Goal: Information Seeking & Learning: Check status

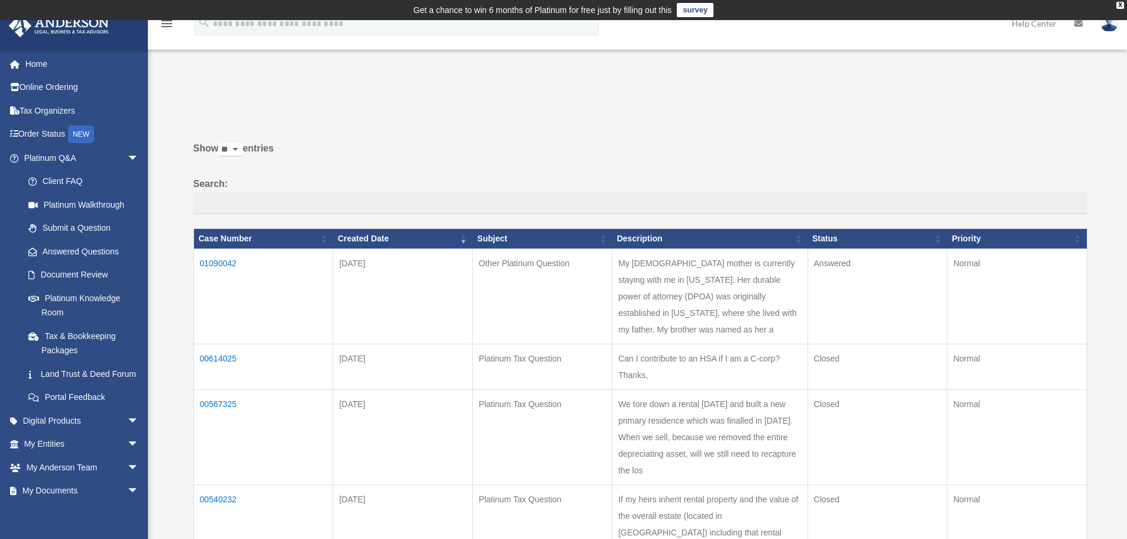
click at [220, 264] on td "01090042" at bounding box center [263, 295] width 140 height 95
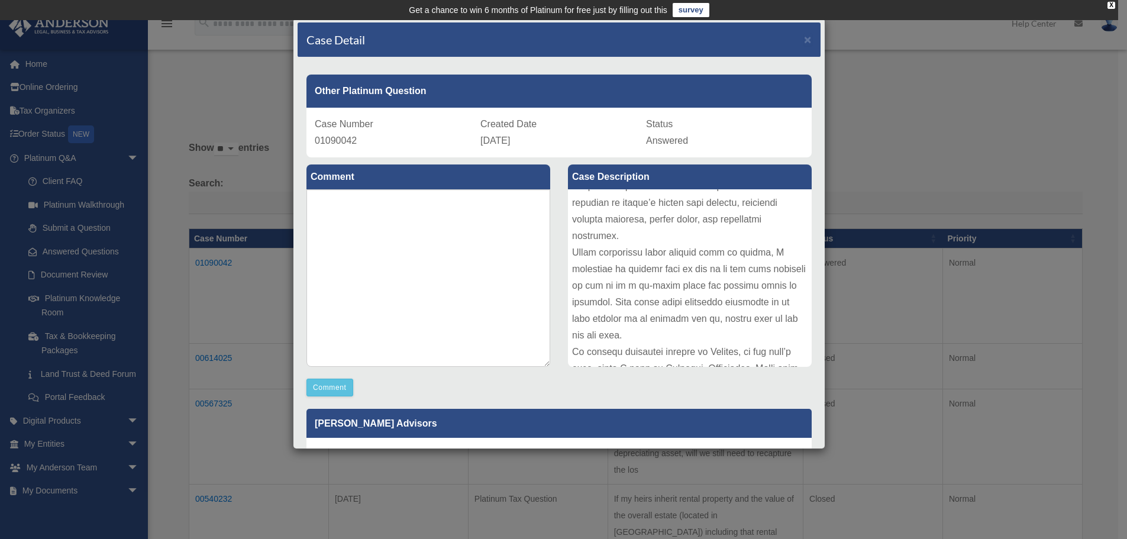
scroll to position [278, 0]
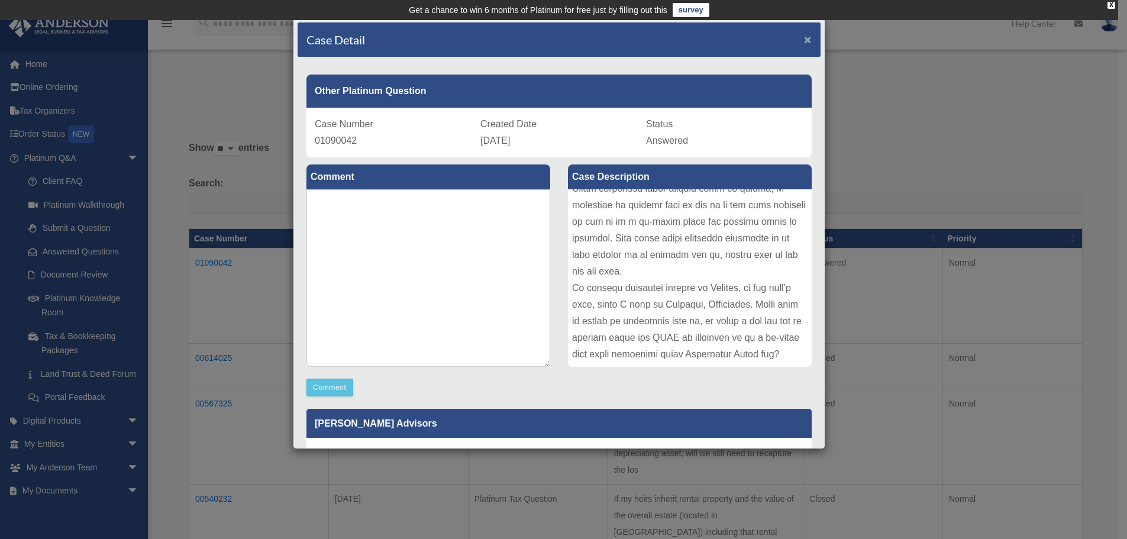
click at [804, 36] on span "×" at bounding box center [808, 40] width 8 height 14
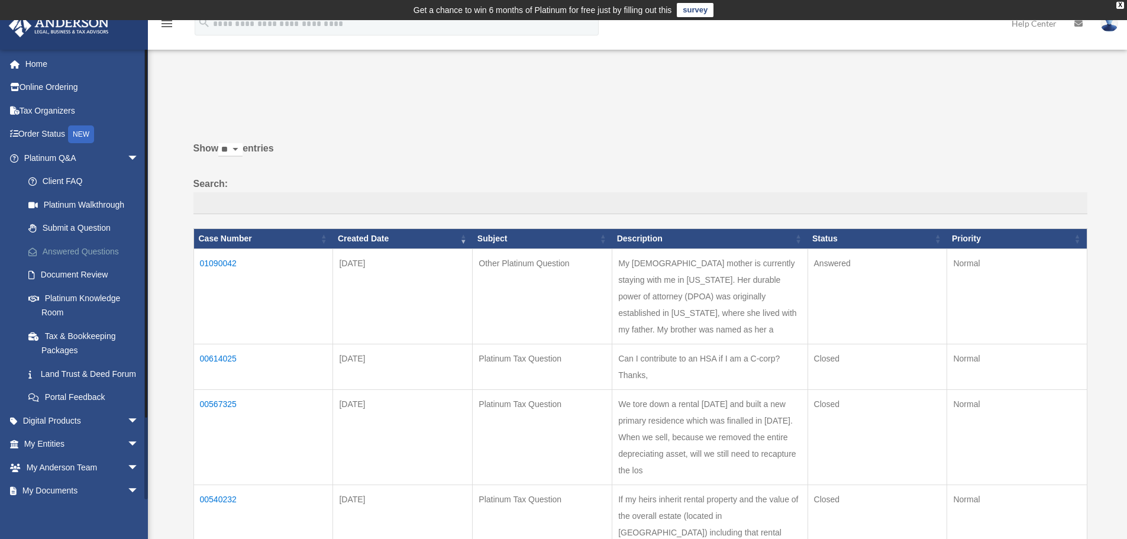
click at [76, 248] on link "Answered Questions" at bounding box center [87, 252] width 140 height 24
click at [222, 261] on td "01090042" at bounding box center [263, 295] width 140 height 95
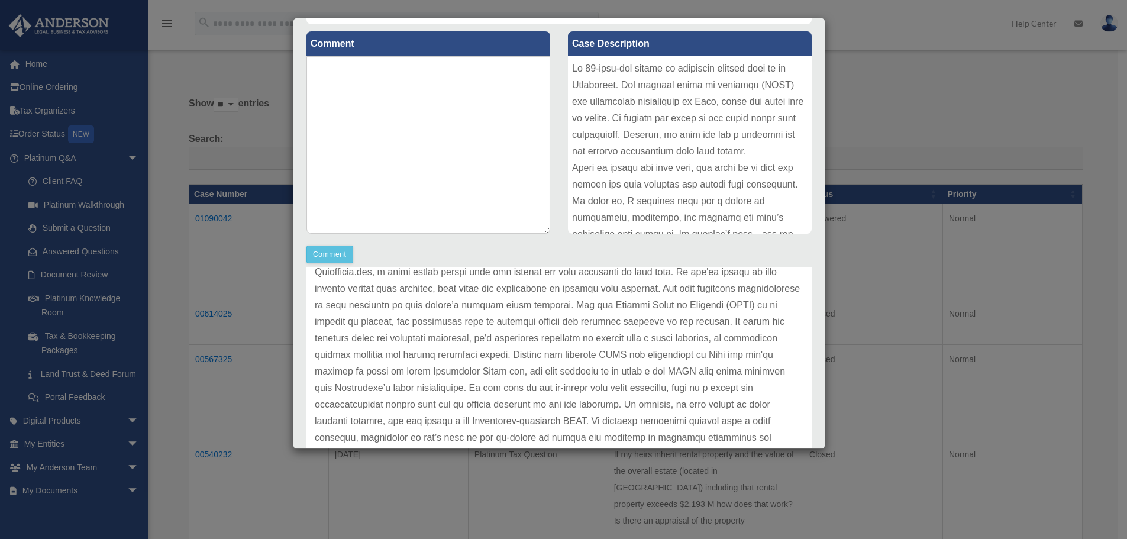
drag, startPoint x: 854, startPoint y: 95, endPoint x: 758, endPoint y: 1, distance: 133.9
click at [854, 94] on div "Case Detail × Other Platinum Question Case Number 01090042 Created Date August …" at bounding box center [563, 269] width 1127 height 539
